Goal: Task Accomplishment & Management: Use online tool/utility

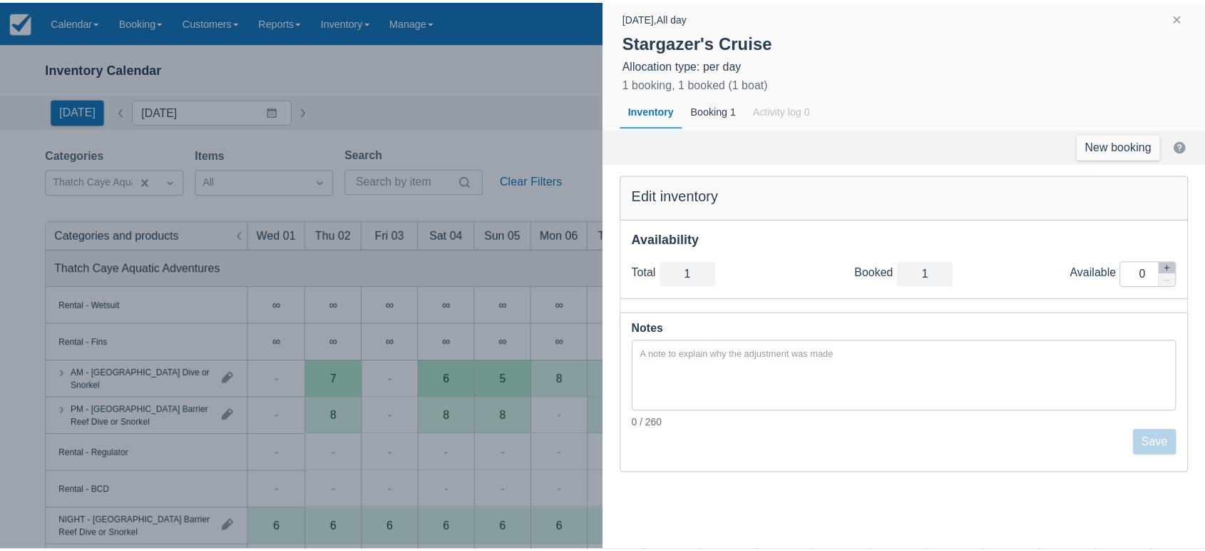
scroll to position [320, 0]
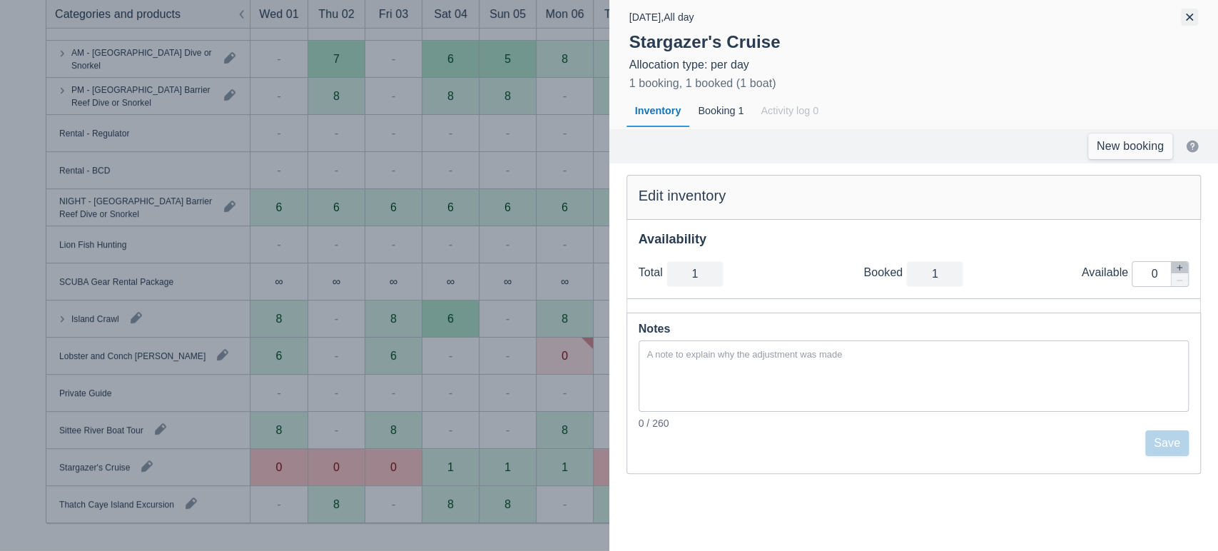
click at [1189, 19] on button "button" at bounding box center [1188, 17] width 17 height 17
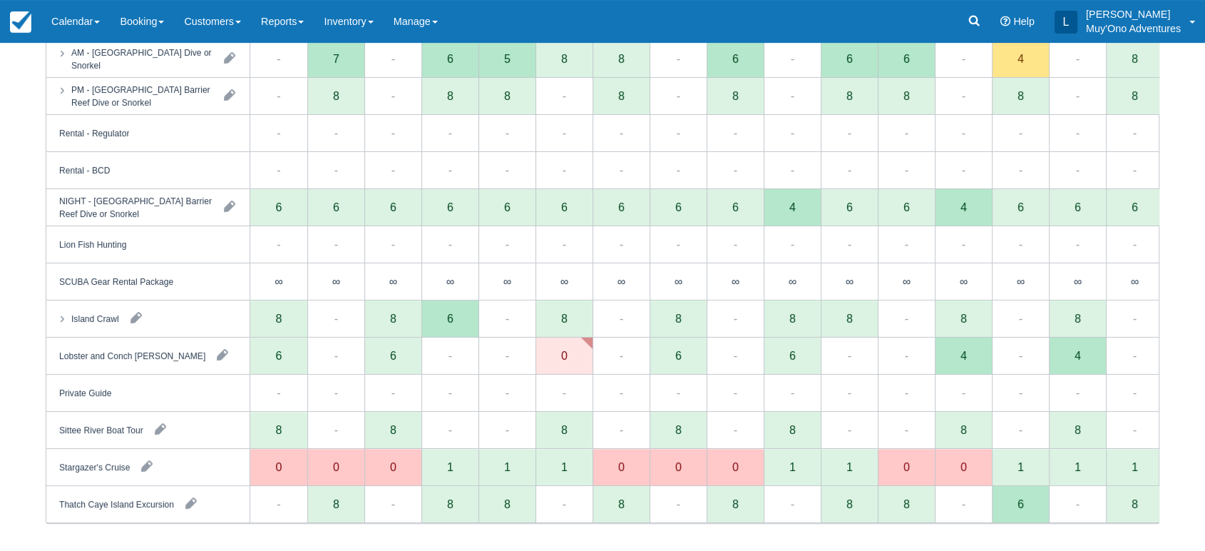
scroll to position [0, 0]
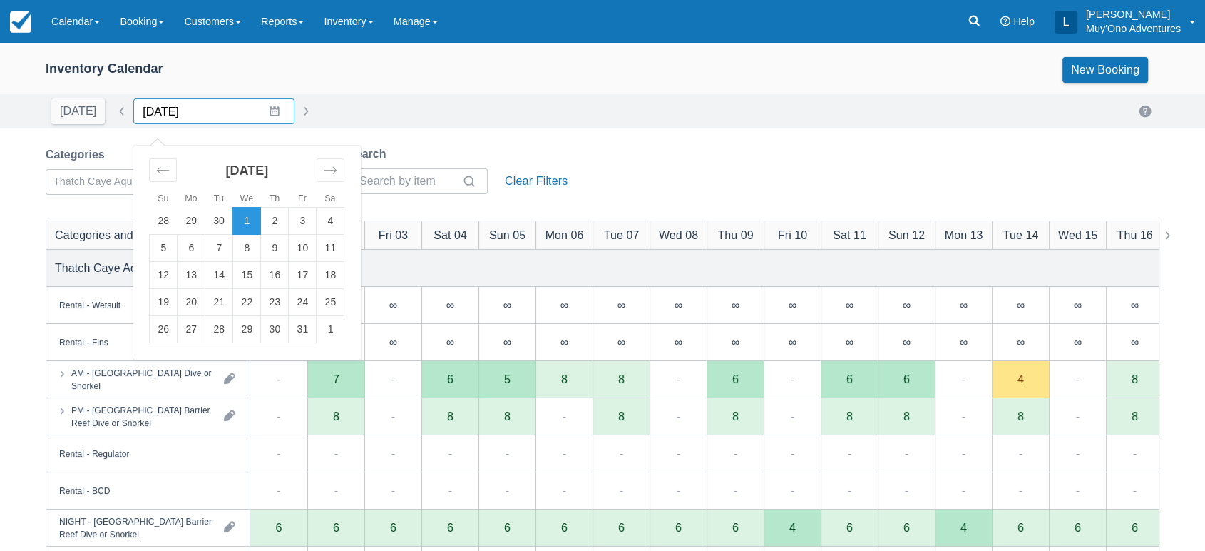
click at [267, 112] on input "10/01/25" at bounding box center [213, 111] width 161 height 26
click at [295, 324] on td "31" at bounding box center [303, 329] width 28 height 27
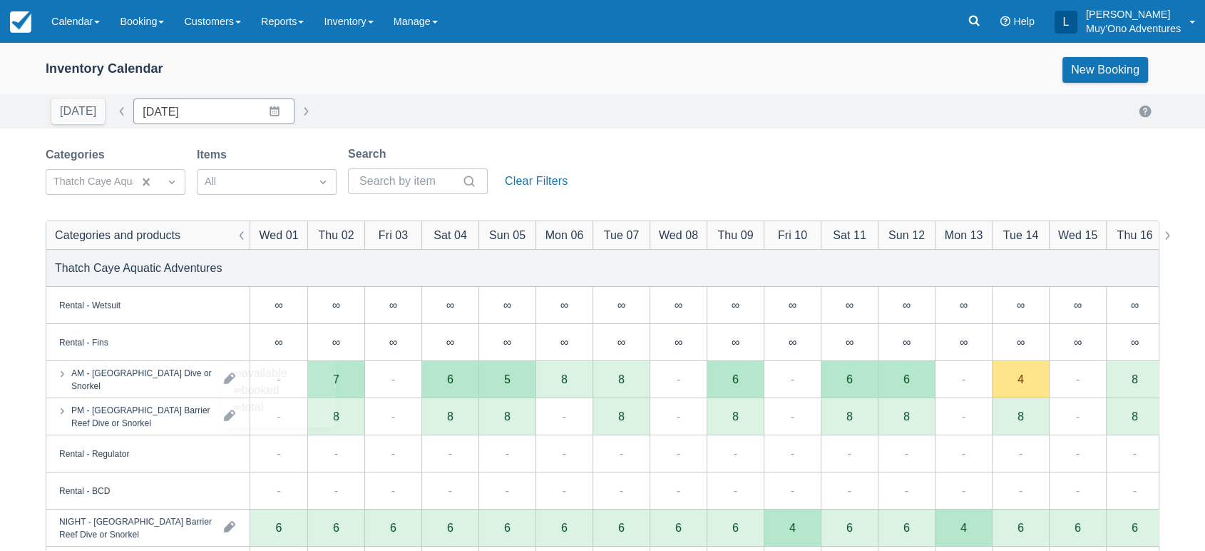
type input "[DATE]"
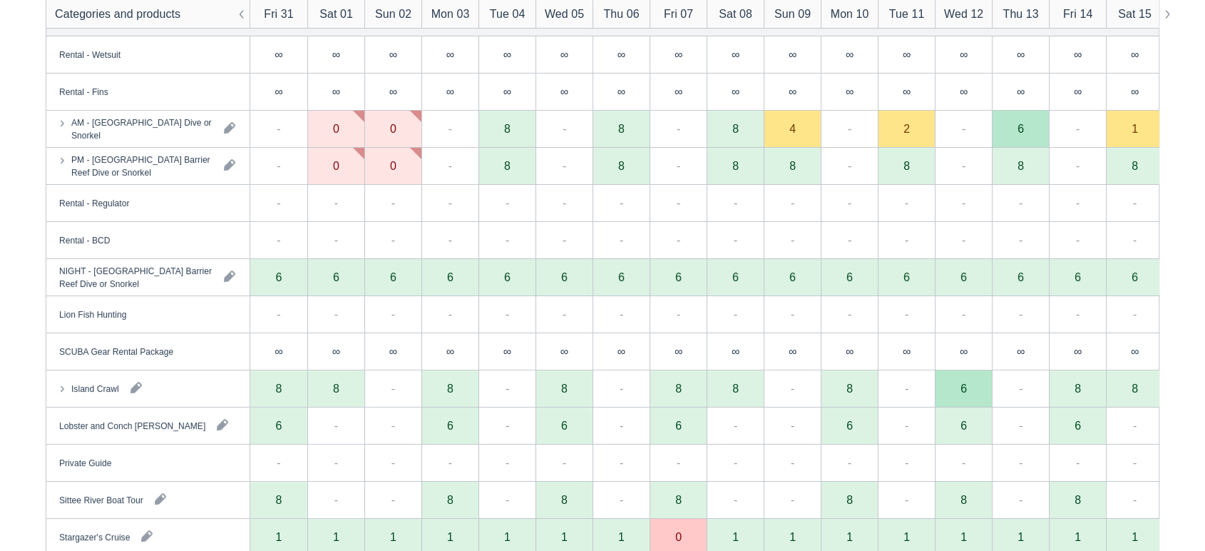
scroll to position [251, 0]
click at [261, 187] on div "-" at bounding box center [278, 202] width 57 height 37
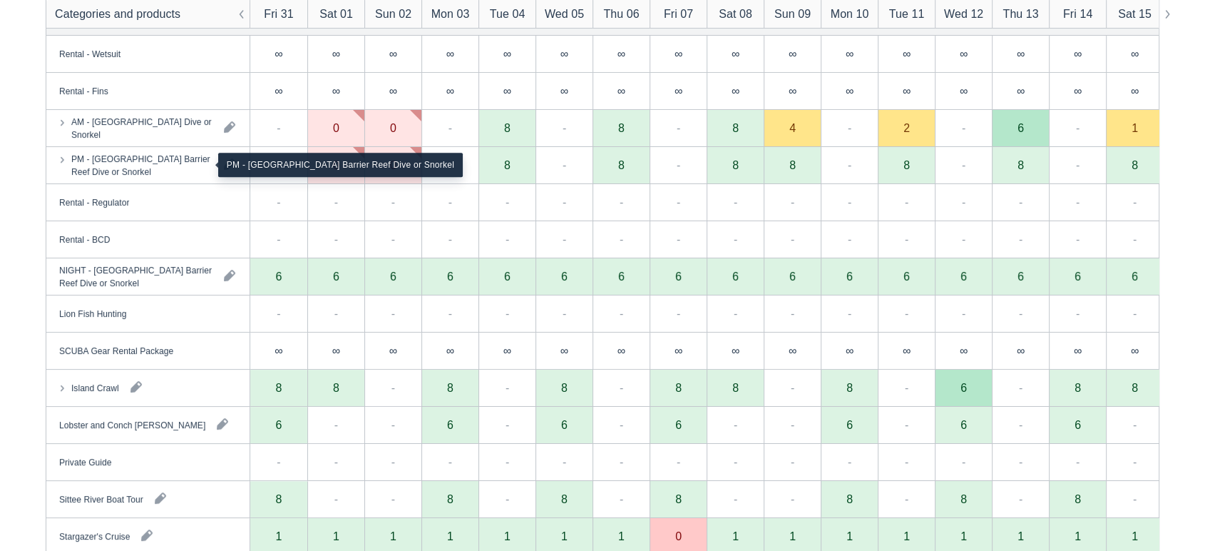
click at [185, 158] on div "PM - [GEOGRAPHIC_DATA] Barrier Reef Dive or Snorkel" at bounding box center [141, 165] width 141 height 26
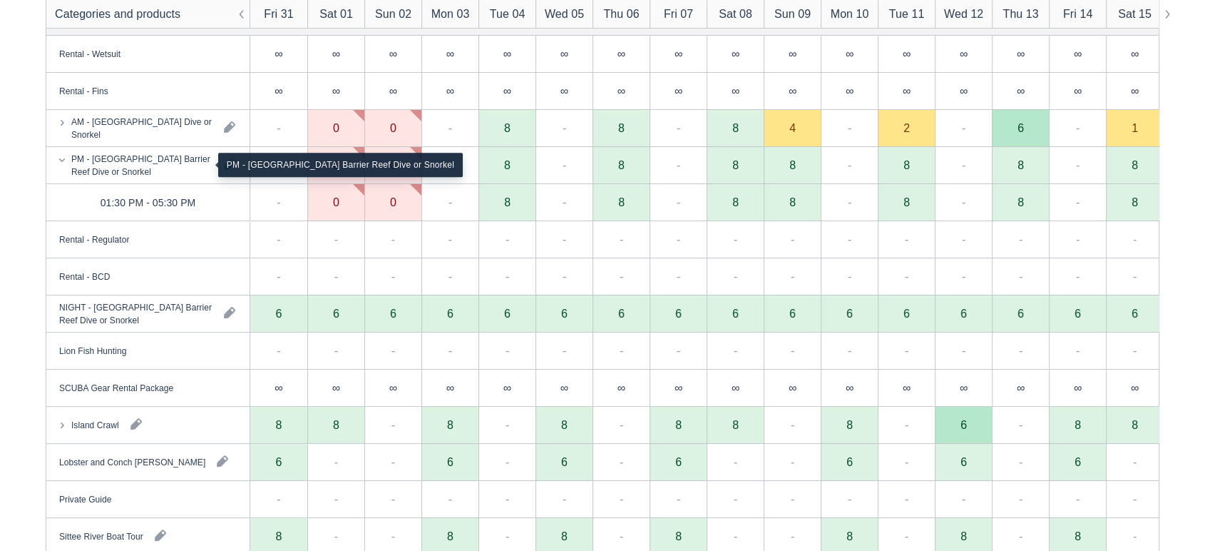
click at [187, 153] on div "PM - [GEOGRAPHIC_DATA] Barrier Reef Dive or Snorkel" at bounding box center [141, 165] width 141 height 26
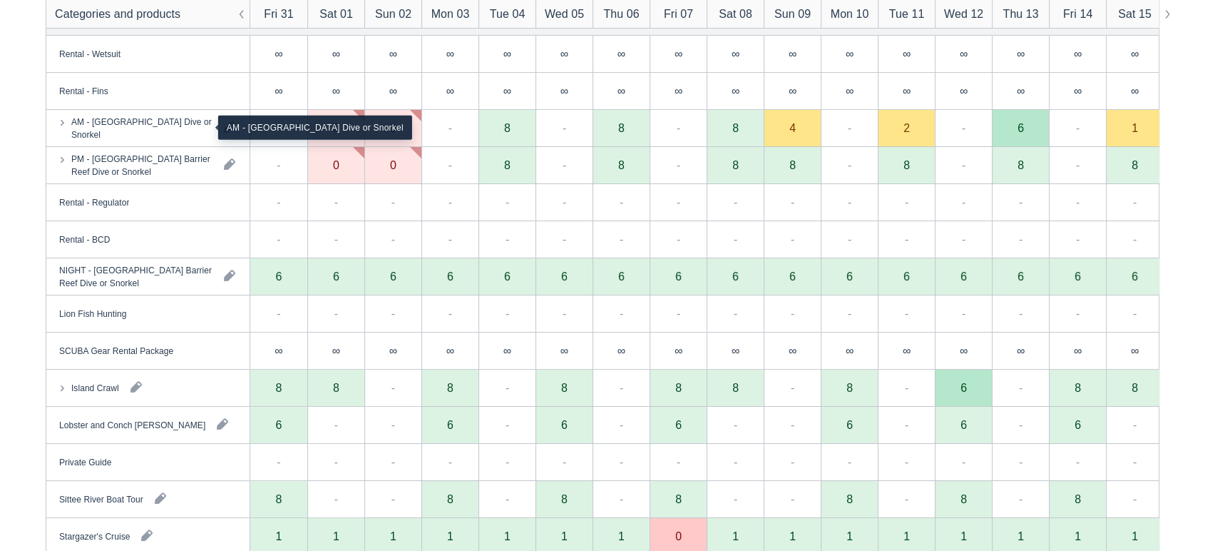
click at [158, 127] on div "AM - [GEOGRAPHIC_DATA] Dive or Snorkel" at bounding box center [141, 128] width 141 height 26
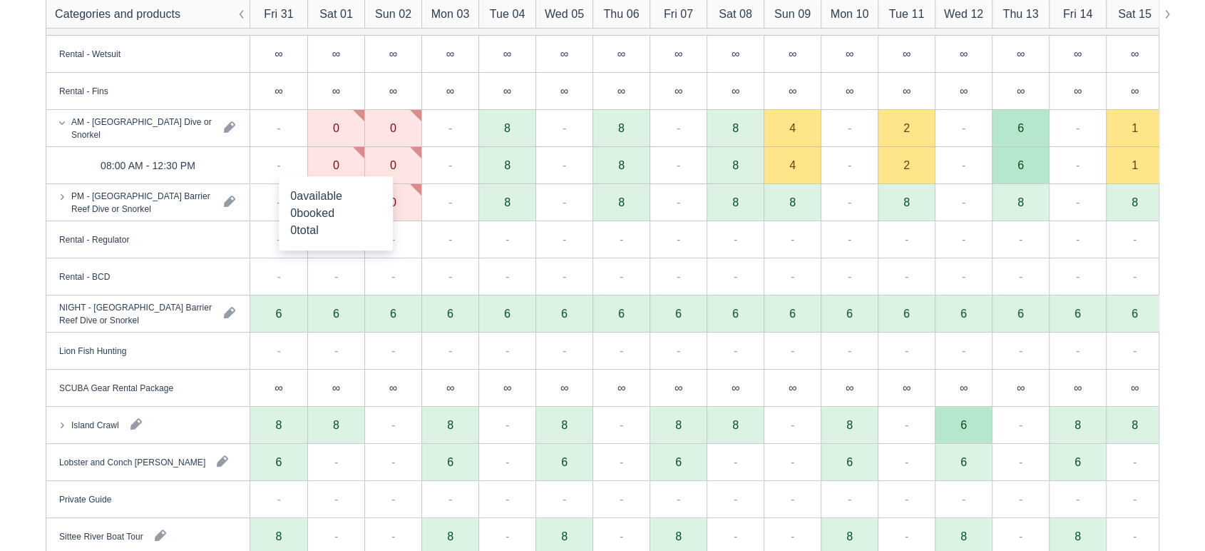
click at [347, 165] on div "0" at bounding box center [335, 165] width 57 height 37
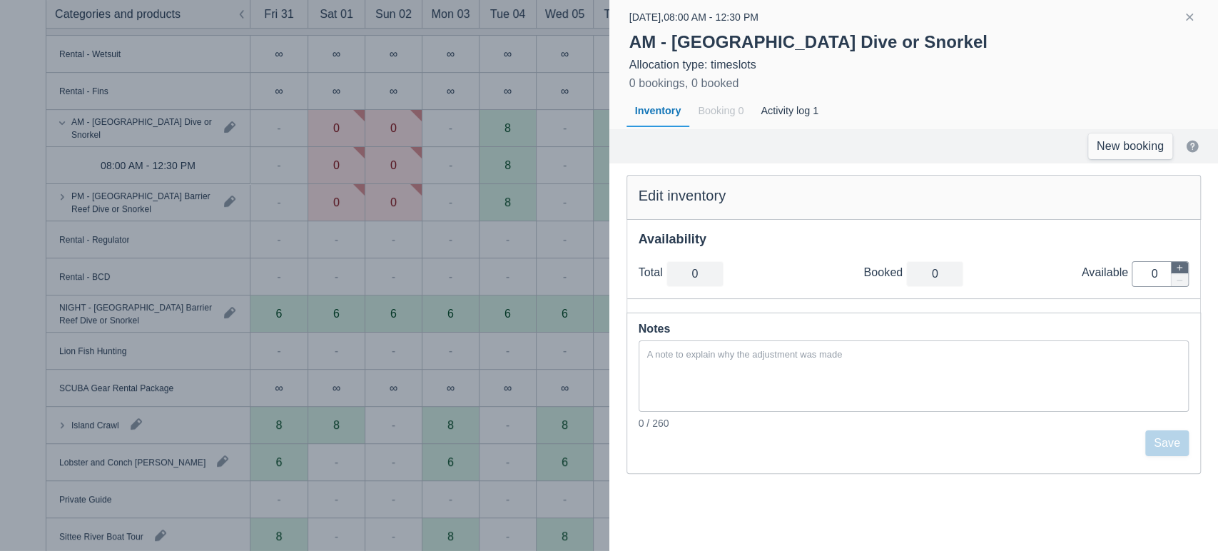
click at [1178, 266] on icon "button" at bounding box center [1179, 267] width 9 height 9
type input "1"
click at [1178, 266] on icon "button" at bounding box center [1179, 267] width 9 height 9
type input "2"
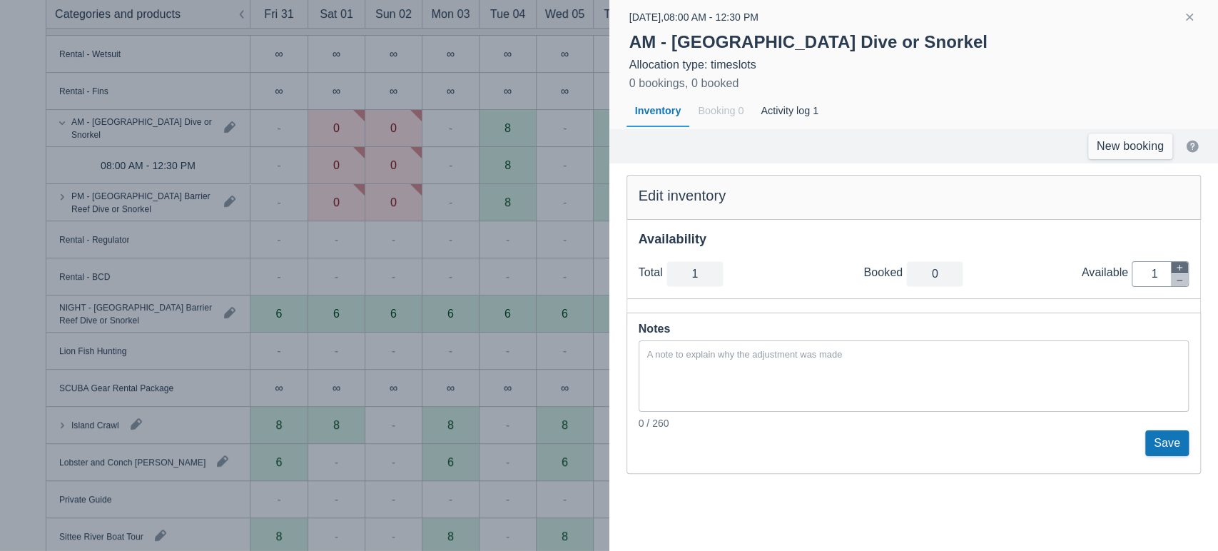
type input "2"
click at [1160, 439] on button "Save" at bounding box center [1167, 443] width 44 height 26
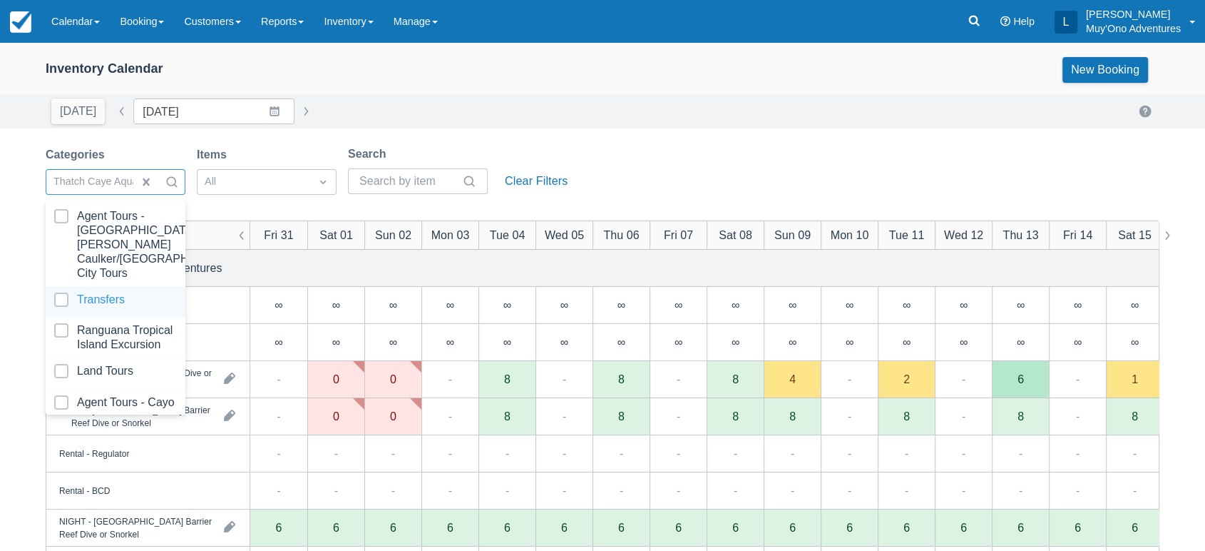
scroll to position [142, 0]
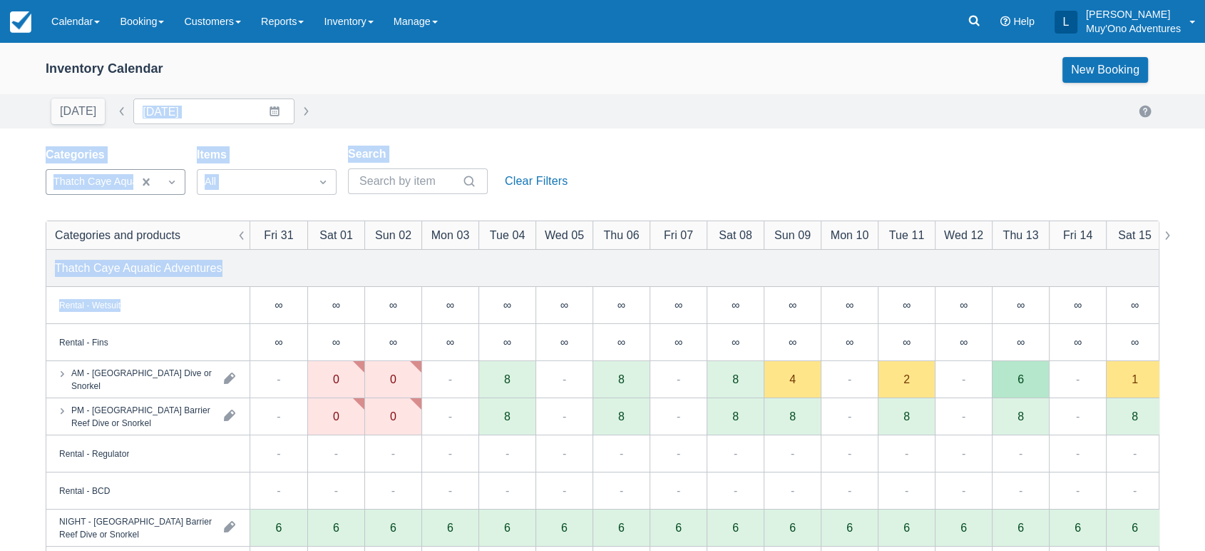
drag, startPoint x: 622, startPoint y: 85, endPoint x: 361, endPoint y: 331, distance: 358.8
click at [361, 331] on div "Inventory Calendar New Booking [DATE] Date [DATE] Navigate forward to interact …" at bounding box center [602, 458] width 1205 height 830
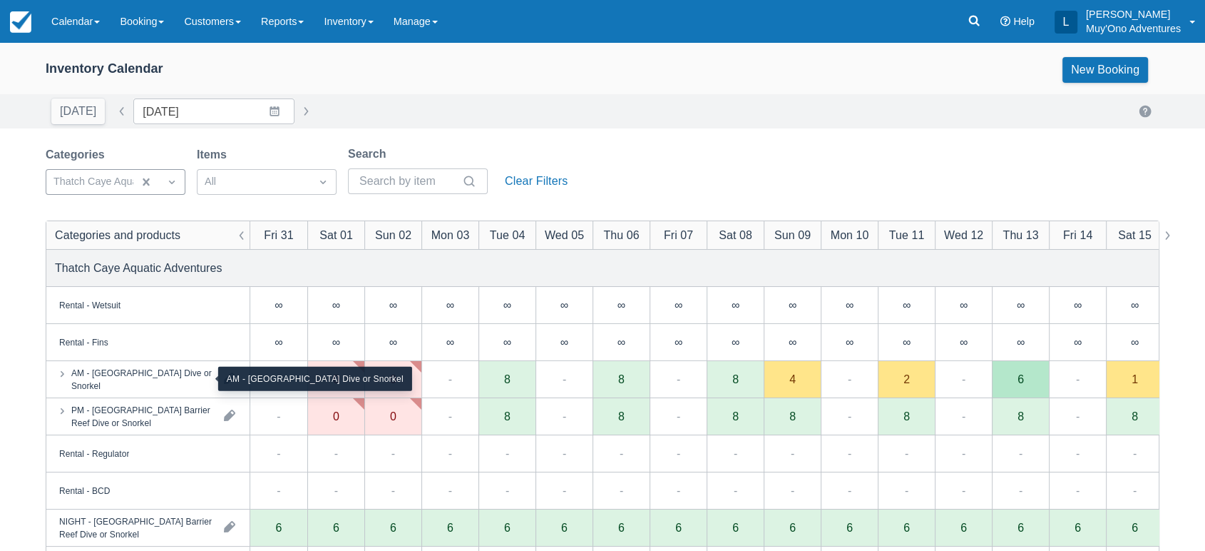
click at [179, 381] on div "AM - [GEOGRAPHIC_DATA] Dive or Snorkel" at bounding box center [141, 379] width 141 height 26
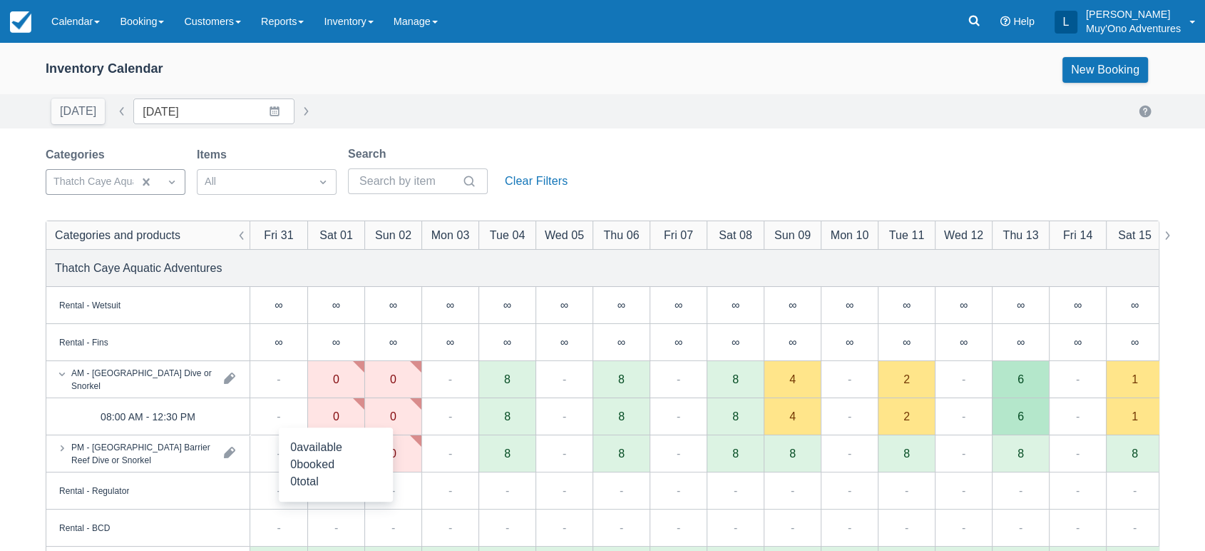
click at [352, 419] on div "0" at bounding box center [335, 416] width 57 height 37
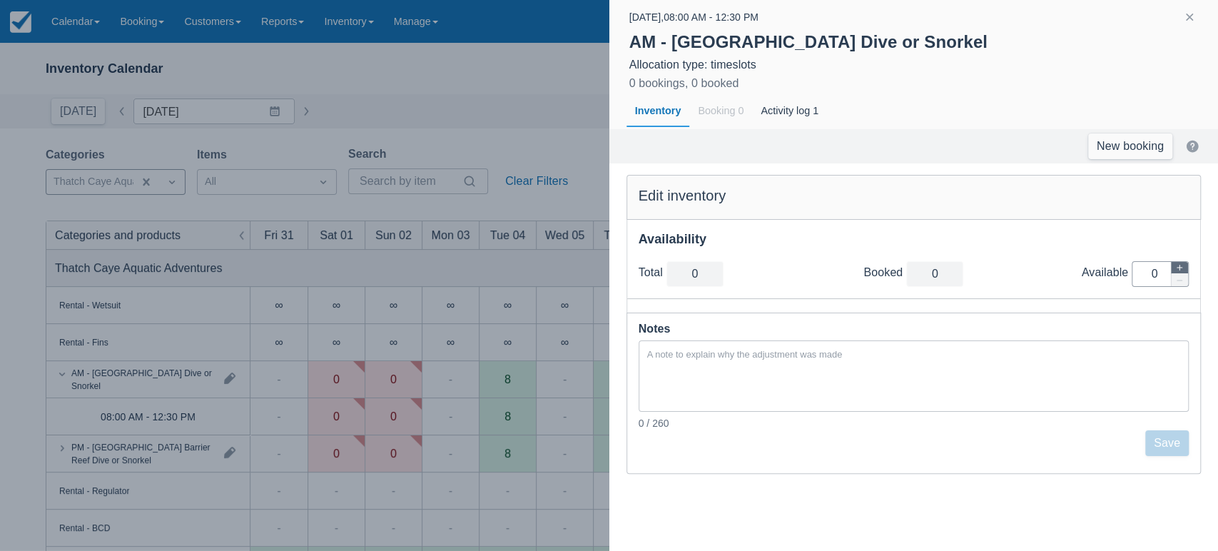
click at [1178, 263] on icon "button" at bounding box center [1179, 267] width 9 height 9
type input "1"
click at [1178, 263] on icon "button" at bounding box center [1179, 267] width 9 height 9
type input "2"
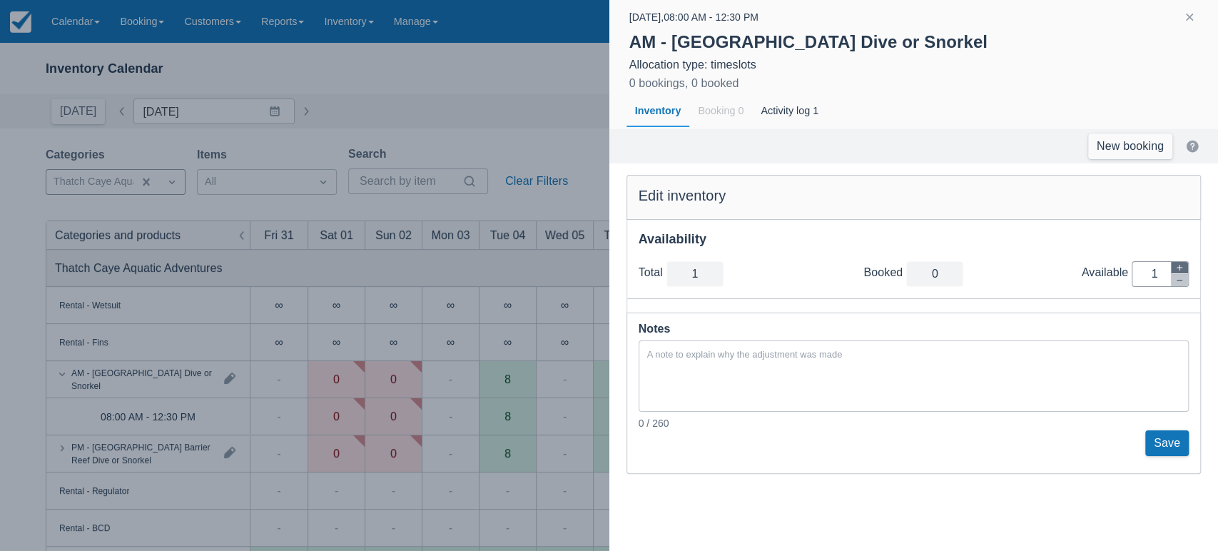
type input "2"
click at [1170, 437] on button "Save" at bounding box center [1167, 443] width 44 height 26
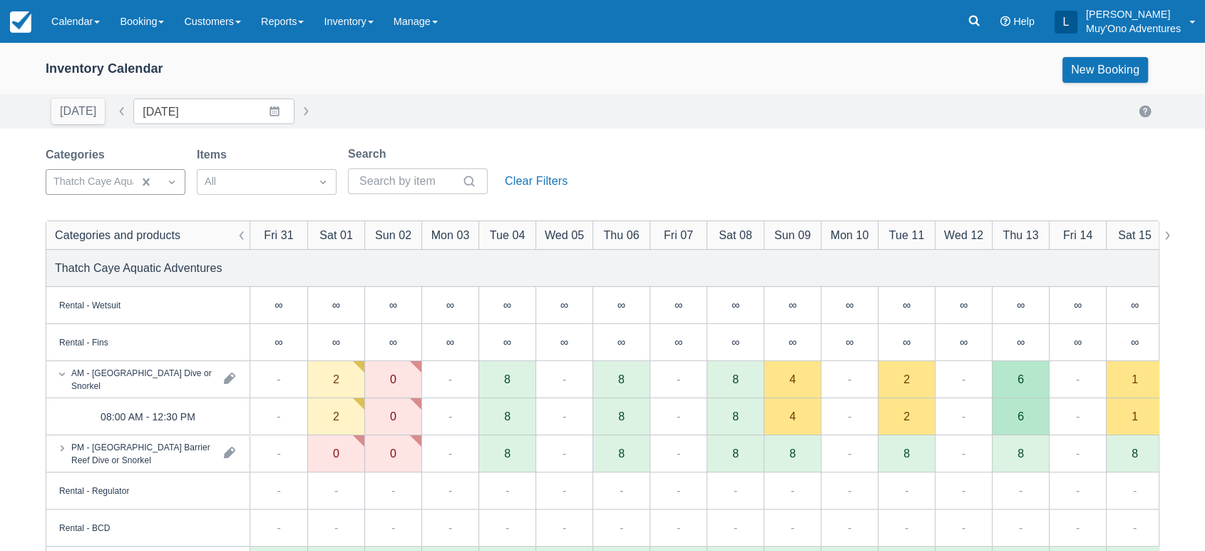
click at [350, 110] on div "[DATE] Date [DATE] Navigate forward to interact with the calendar and select a …" at bounding box center [603, 111] width 1114 height 26
